Goal: Information Seeking & Learning: Compare options

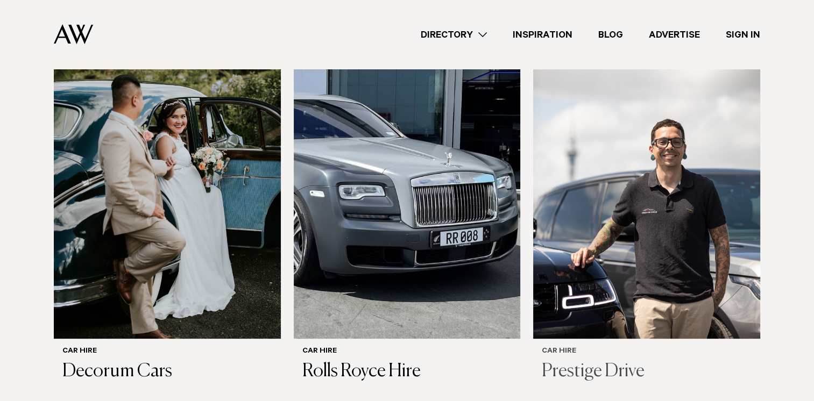
scroll to position [323, 0]
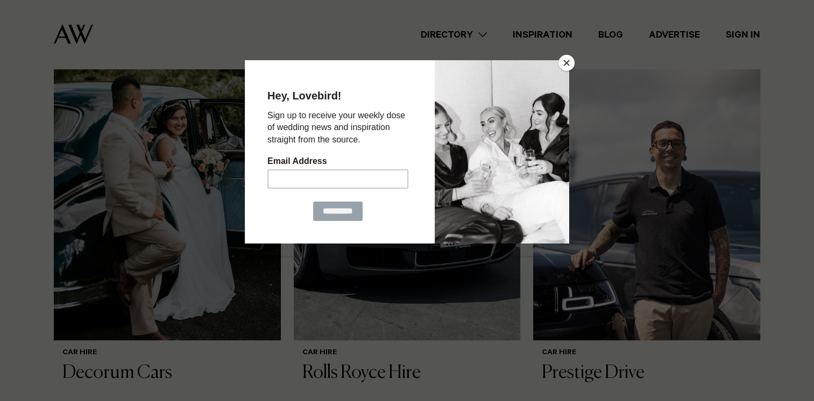
click at [568, 63] on button "Close" at bounding box center [566, 63] width 16 height 16
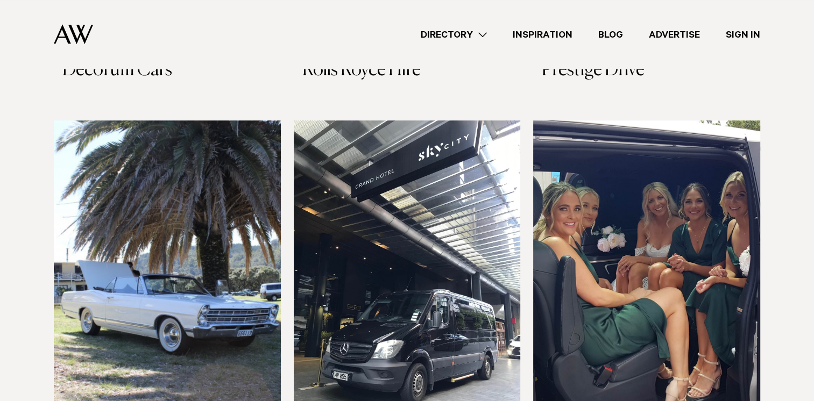
scroll to position [753, 0]
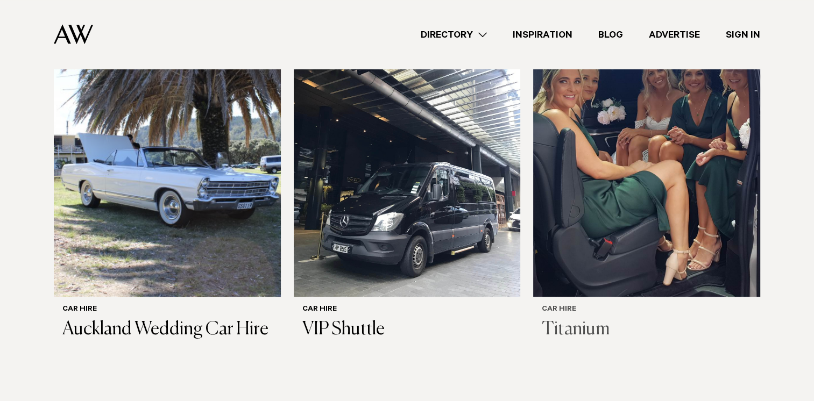
click at [591, 270] on img at bounding box center [646, 145] width 227 height 304
click at [415, 247] on img at bounding box center [407, 145] width 227 height 304
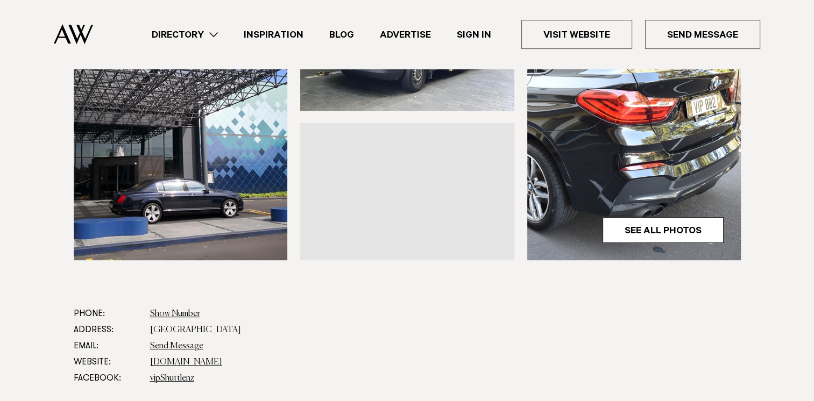
scroll to position [484, 0]
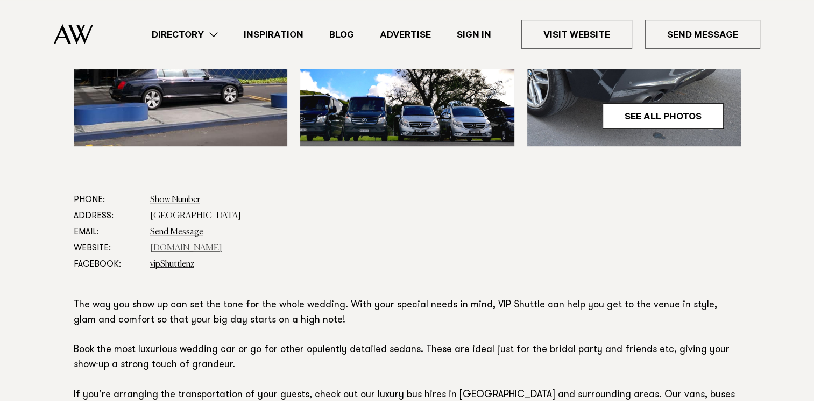
click at [215, 248] on link "www.vipshuttle.co.nz" at bounding box center [186, 248] width 72 height 9
